Goal: Task Accomplishment & Management: Manage account settings

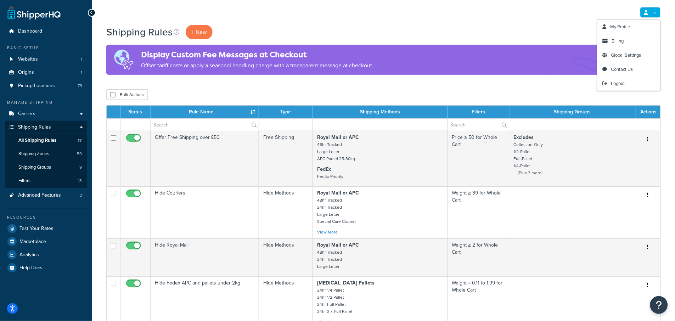
click at [656, 15] on link at bounding box center [650, 12] width 21 height 11
click at [614, 41] on span "Billing" at bounding box center [618, 41] width 12 height 7
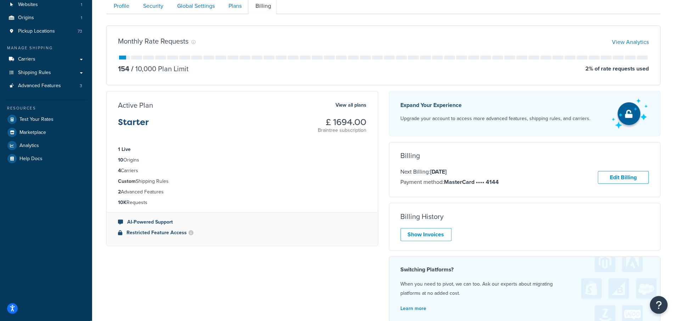
scroll to position [118, 0]
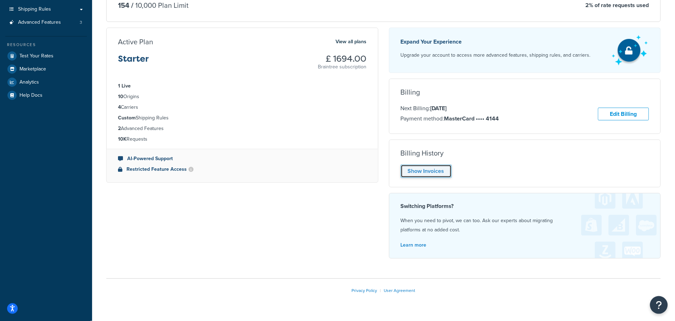
click at [430, 166] on link "Show Invoices" at bounding box center [426, 171] width 51 height 13
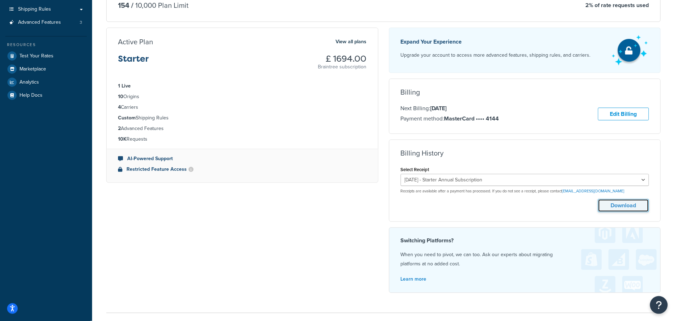
click at [614, 205] on button "Download" at bounding box center [623, 205] width 51 height 13
